Goal: Task Accomplishment & Management: Use online tool/utility

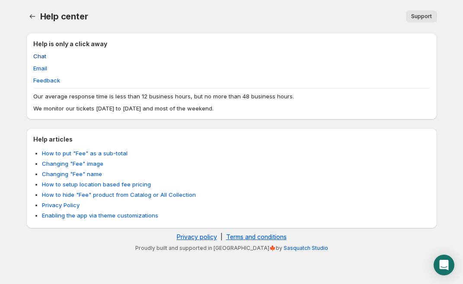
click at [37, 56] on span "Chat" at bounding box center [39, 56] width 13 height 9
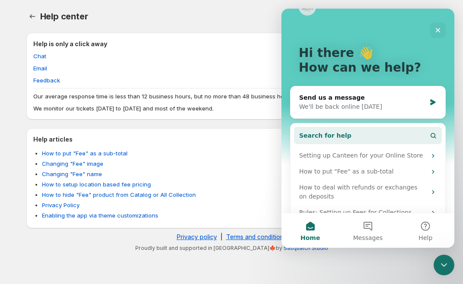
scroll to position [25, 0]
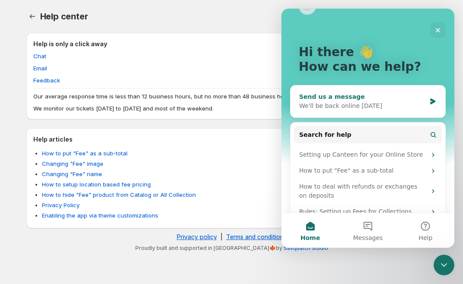
click at [379, 108] on div "We'll be back online [DATE]" at bounding box center [362, 106] width 127 height 9
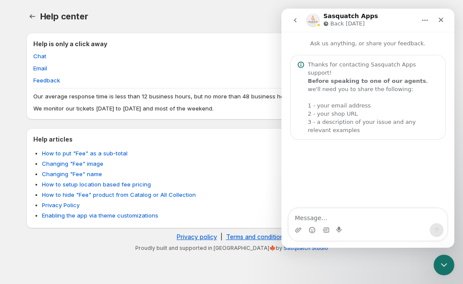
scroll to position [0, 0]
click at [441, 19] on icon "Close" at bounding box center [440, 19] width 7 height 7
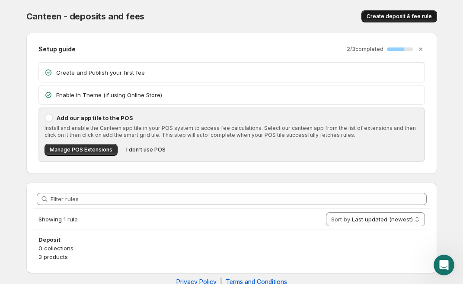
click at [397, 17] on span "Create deposit & fee rule" at bounding box center [398, 16] width 65 height 7
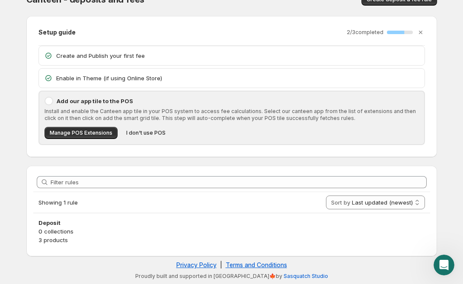
click at [249, 56] on p "Create and Publish your first fee" at bounding box center [237, 55] width 363 height 9
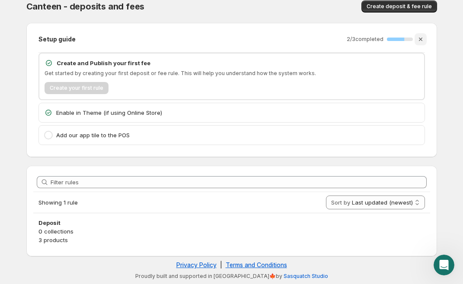
click at [422, 38] on icon "Dismiss setup guide" at bounding box center [420, 39] width 9 height 9
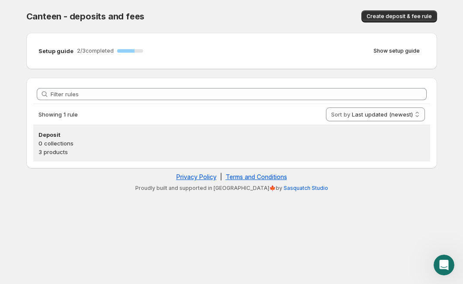
click at [64, 137] on h3 "Deposit" at bounding box center [231, 134] width 386 height 9
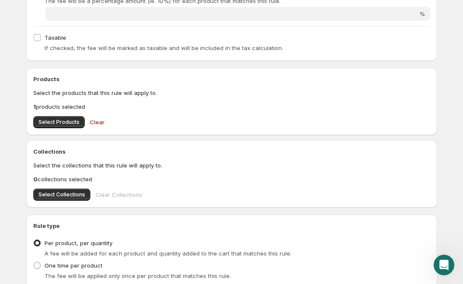
scroll to position [233, 0]
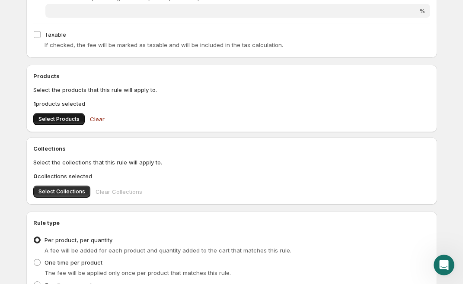
click at [64, 118] on span "Select Products" at bounding box center [58, 119] width 41 height 7
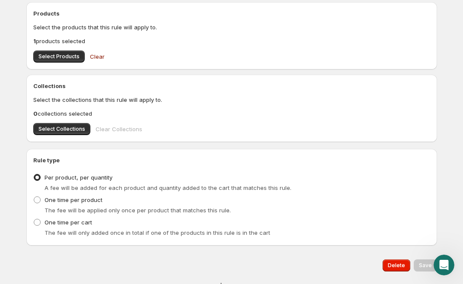
scroll to position [318, 0]
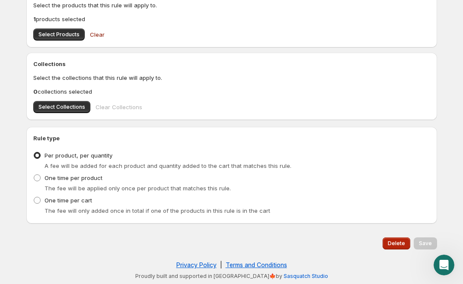
click at [395, 240] on button "Delete" at bounding box center [396, 244] width 28 height 12
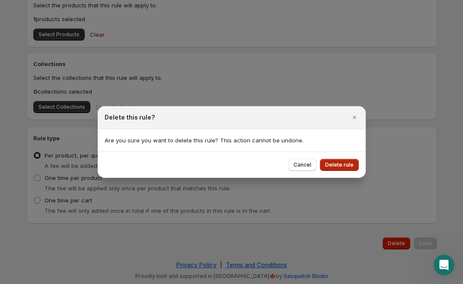
click at [337, 167] on span "Delete rule" at bounding box center [339, 165] width 29 height 7
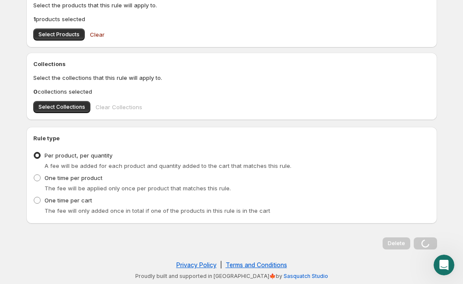
scroll to position [0, 0]
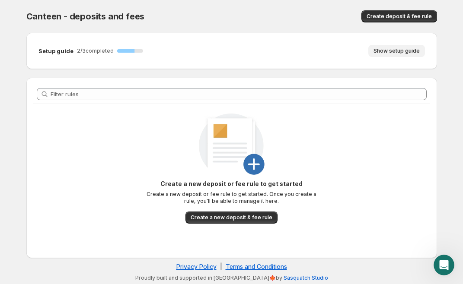
click at [410, 53] on span "Show setup guide" at bounding box center [396, 51] width 46 height 7
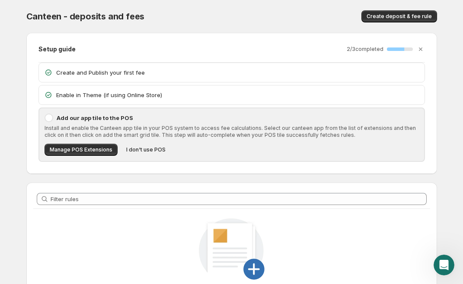
click at [105, 74] on p "Create and Publish your first fee" at bounding box center [237, 72] width 363 height 9
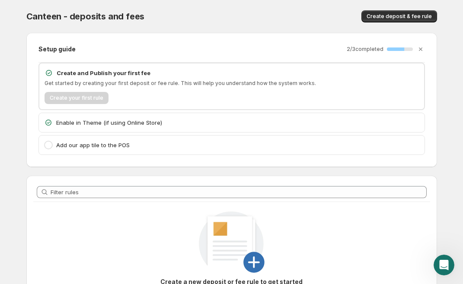
click at [96, 124] on p "Enable in Theme (if using Online Store)" at bounding box center [237, 122] width 363 height 9
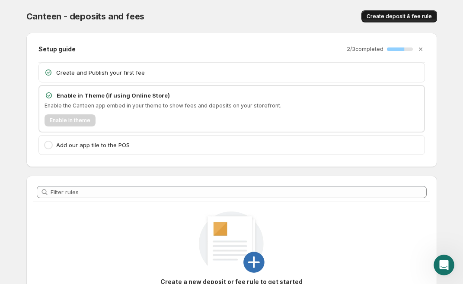
click at [409, 17] on span "Create deposit & fee rule" at bounding box center [398, 16] width 65 height 7
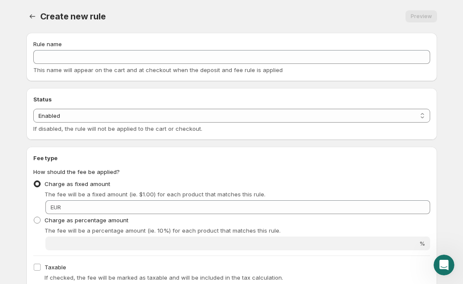
click at [221, 65] on div "Rule name This name will appear on the cart and at checkout when the deposit an…" at bounding box center [231, 57] width 397 height 35
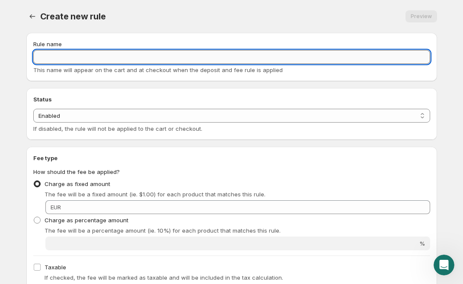
click at [226, 61] on input "Rule name" at bounding box center [231, 57] width 397 height 14
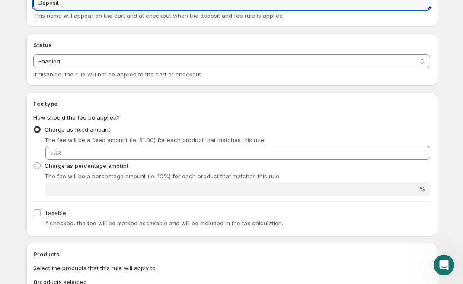
scroll to position [59, 0]
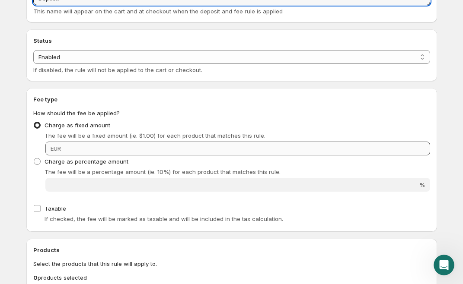
type input "Deposit"
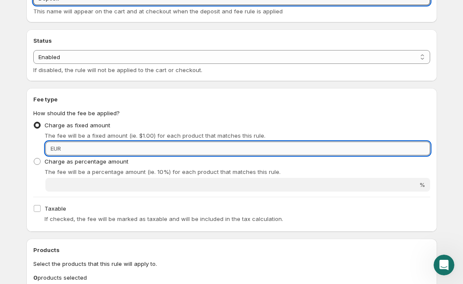
click at [162, 147] on input "Fixed amount" at bounding box center [247, 149] width 366 height 14
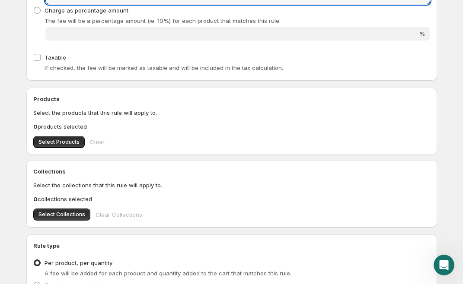
scroll to position [225, 0]
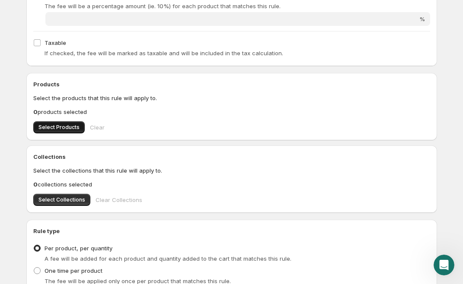
type input "1.2"
click at [65, 126] on span "Select Products" at bounding box center [58, 127] width 41 height 7
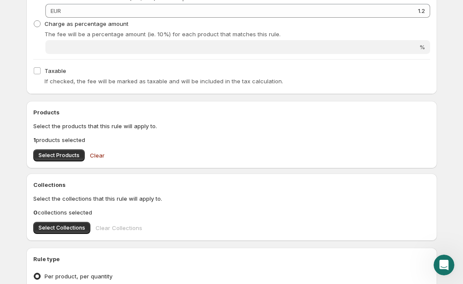
scroll to position [318, 0]
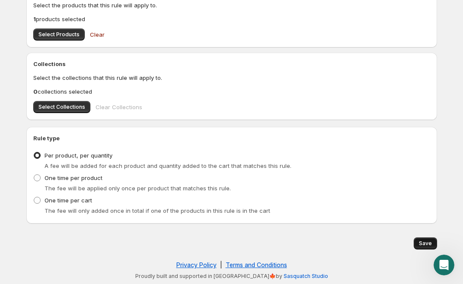
click at [421, 247] on button "Save" at bounding box center [424, 244] width 23 height 12
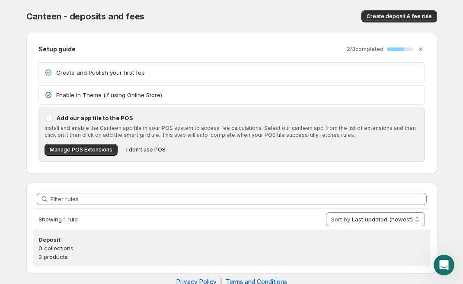
click at [142, 240] on h3 "Deposit" at bounding box center [231, 239] width 386 height 9
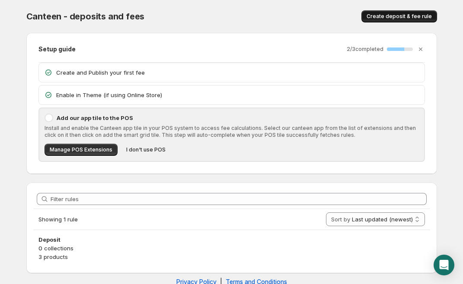
click at [407, 17] on span "Create deposit & fee rule" at bounding box center [398, 16] width 65 height 7
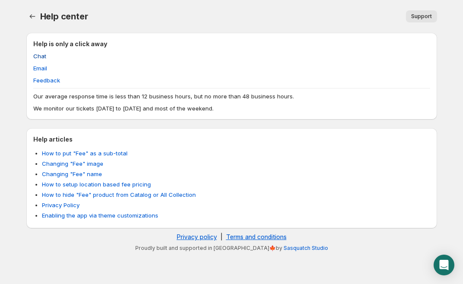
click at [37, 57] on span "Chat" at bounding box center [39, 56] width 13 height 9
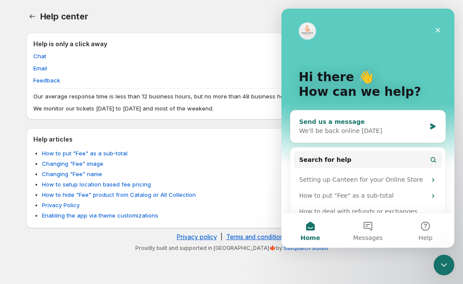
click at [368, 130] on div "We'll be back online [DATE]" at bounding box center [362, 131] width 127 height 9
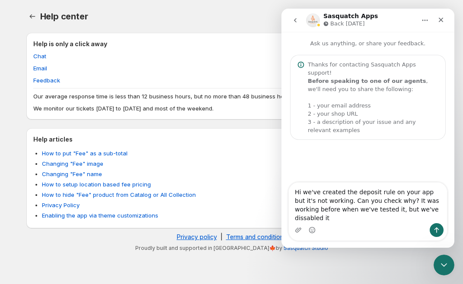
drag, startPoint x: 439, startPoint y: 219, endPoint x: 421, endPoint y: 216, distance: 18.0
click at [421, 216] on textarea "Hi we've created the deposit rule on your app but it's not working. Can you che…" at bounding box center [368, 203] width 158 height 41
click at [436, 217] on textarea "Hi we've created the deposit rule on your app but it's not working. Can you che…" at bounding box center [368, 203] width 158 height 41
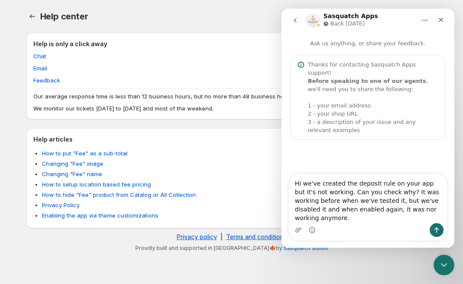
type textarea "Hi we've created the deposit rule on your app but it's not working. Can you che…"
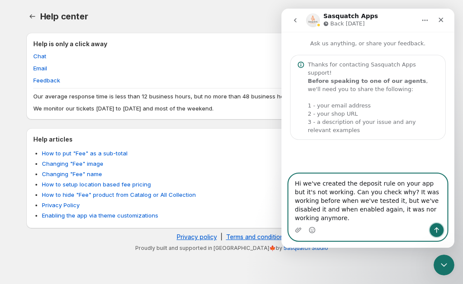
click at [438, 232] on icon "Send a message…" at bounding box center [436, 230] width 7 height 7
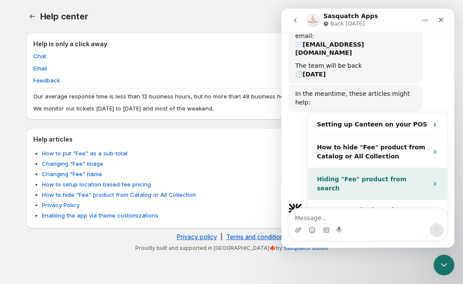
scroll to position [203, 0]
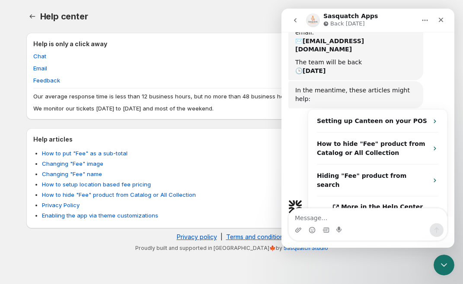
click at [374, 219] on textarea "Message…" at bounding box center [368, 216] width 158 height 15
type textarea "v"
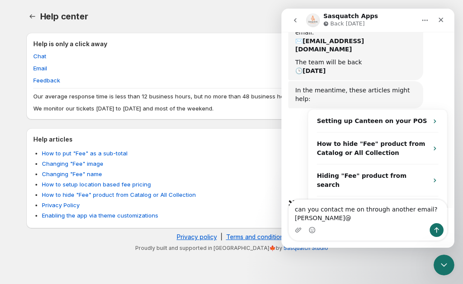
scroll to position [212, 0]
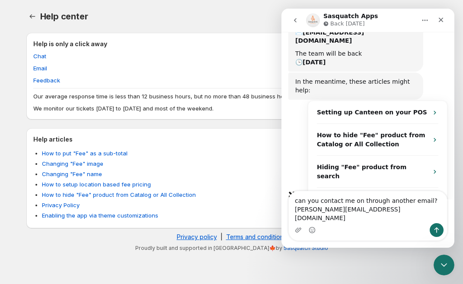
type textarea "can you contact me on through another email? milda@onemoreagency.lt"
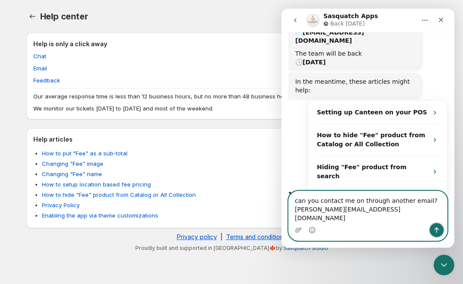
click at [434, 231] on icon "Send a message…" at bounding box center [436, 230] width 7 height 7
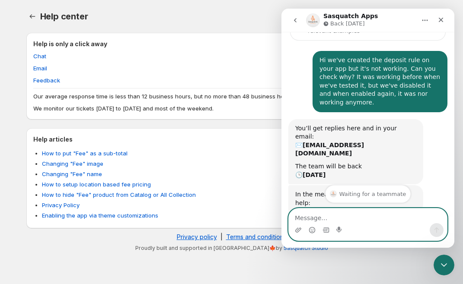
scroll to position [0, 0]
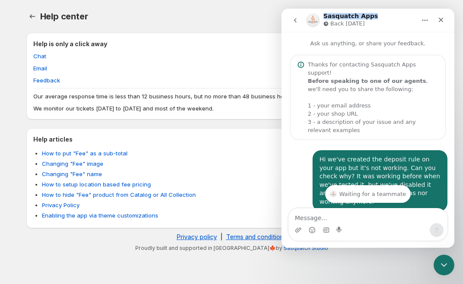
drag, startPoint x: 372, startPoint y: 17, endPoint x: 324, endPoint y: 16, distance: 48.4
click at [324, 16] on div "Sasquatch Apps Back tomorrow" at bounding box center [361, 20] width 110 height 15
copy h1 "Sasquatch Apps"
